Goal: Task Accomplishment & Management: Complete application form

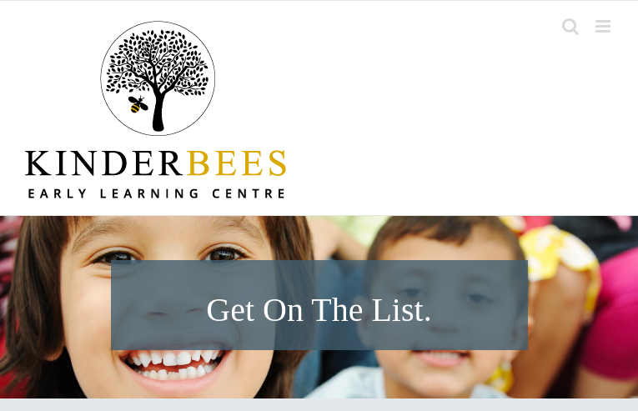
type input "N/A"
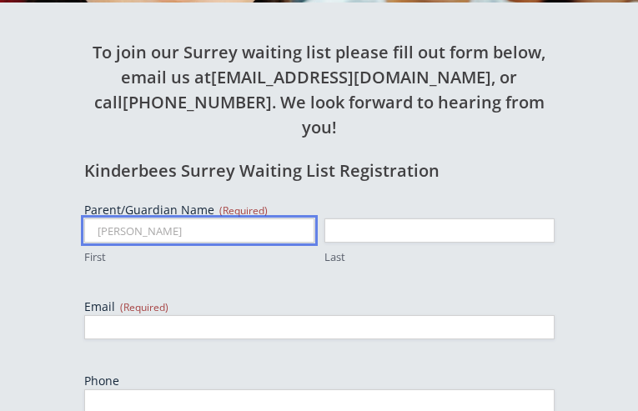
type input "[PERSON_NAME]"
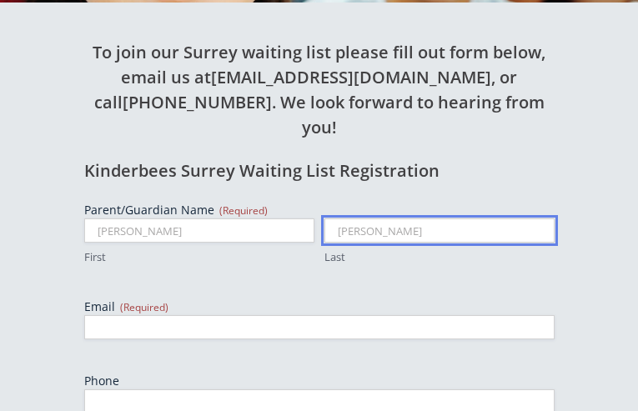
type input "[PERSON_NAME]"
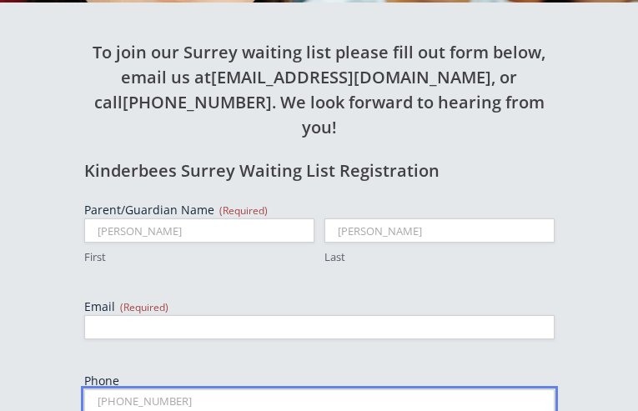
type input "[PHONE_NUMBER]"
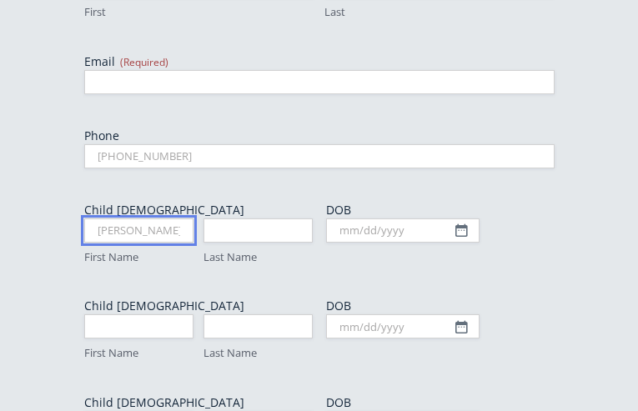
type input "[PERSON_NAME]"
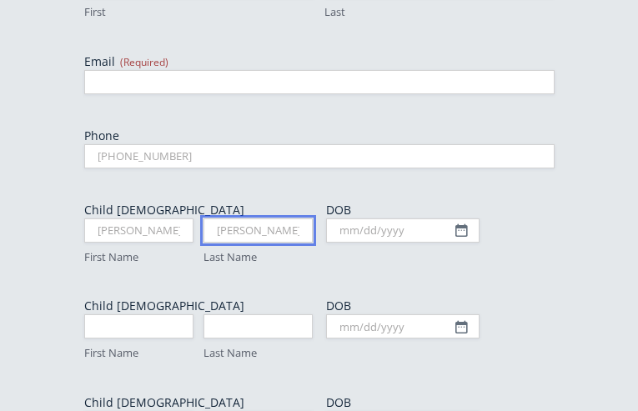
type input "[PERSON_NAME]"
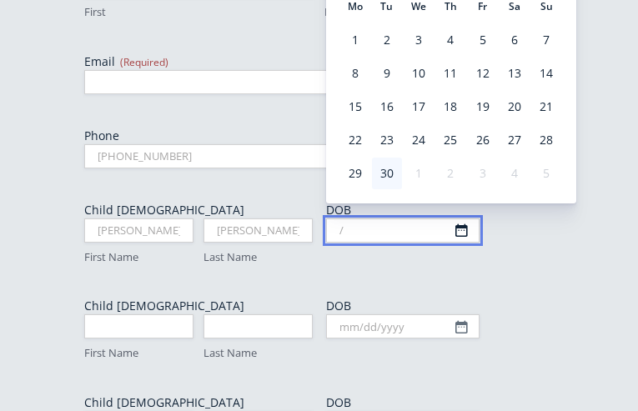
type input "/"
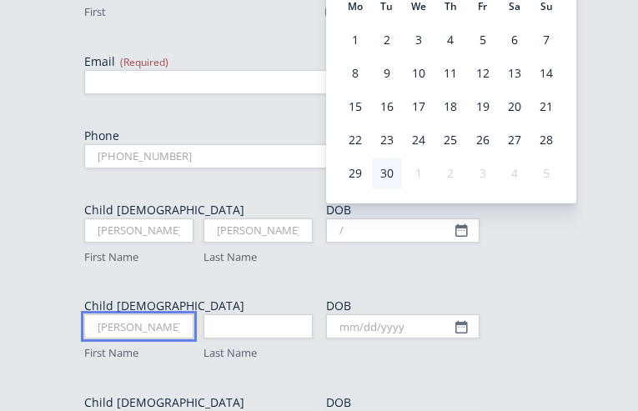
type input "[PERSON_NAME]"
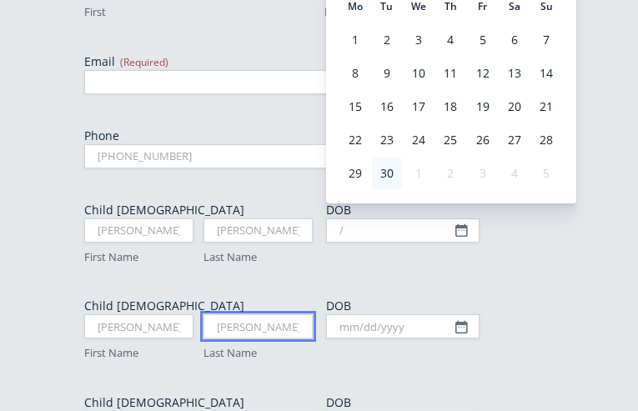
type input "[PERSON_NAME]"
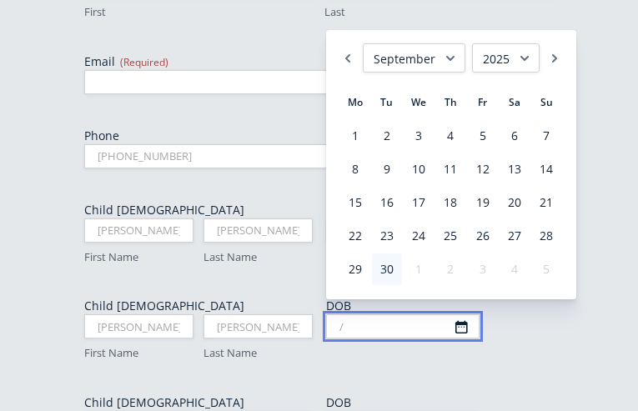
type input "/"
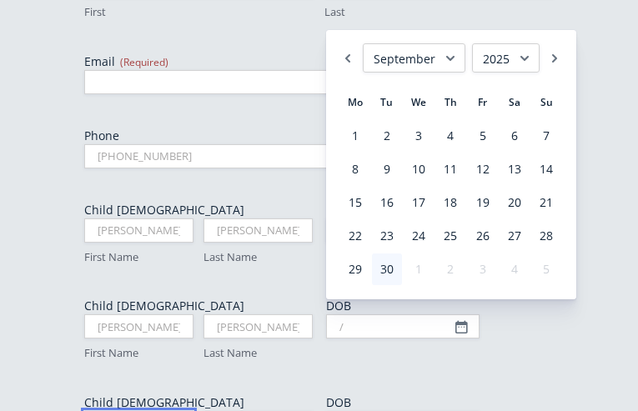
type input "[PERSON_NAME]"
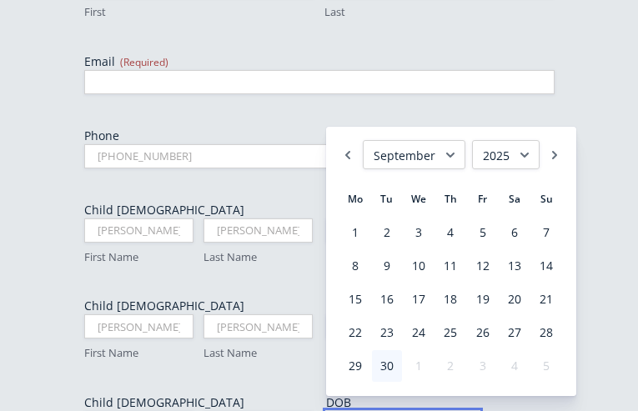
type input "/"
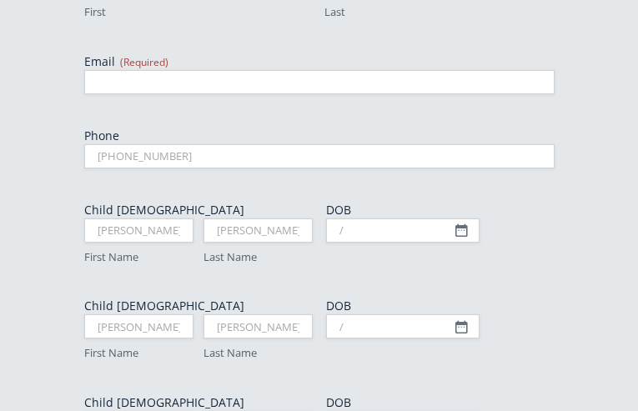
scroll to position [1005, 0]
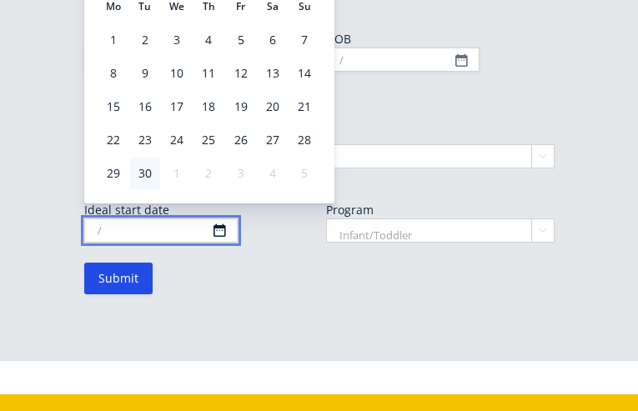
type input "/"
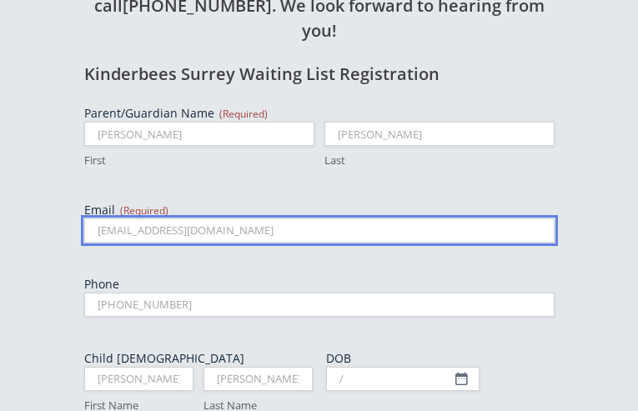
type input "[EMAIL_ADDRESS][DOMAIN_NAME]"
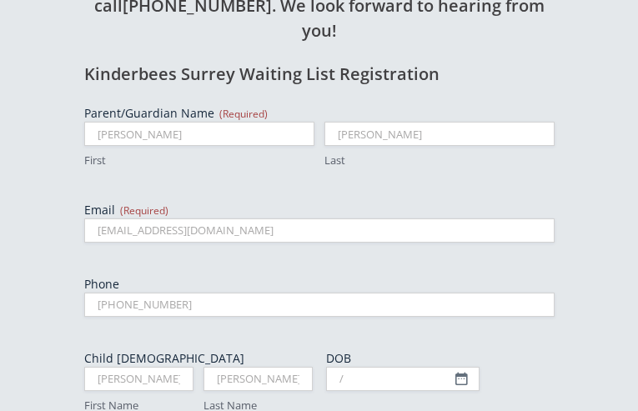
select select "Part Time"
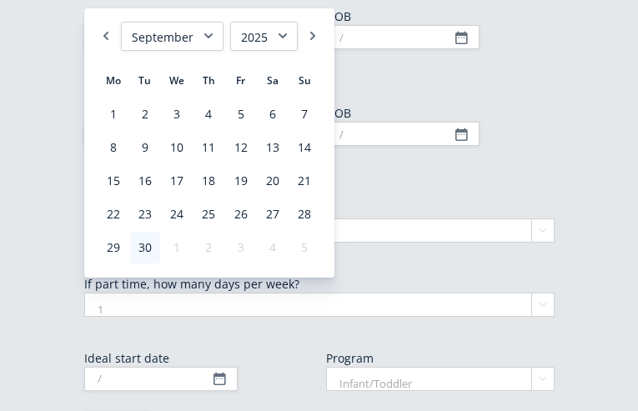
select select "2"
select select "Preschool"
